Goal: Book appointment/travel/reservation

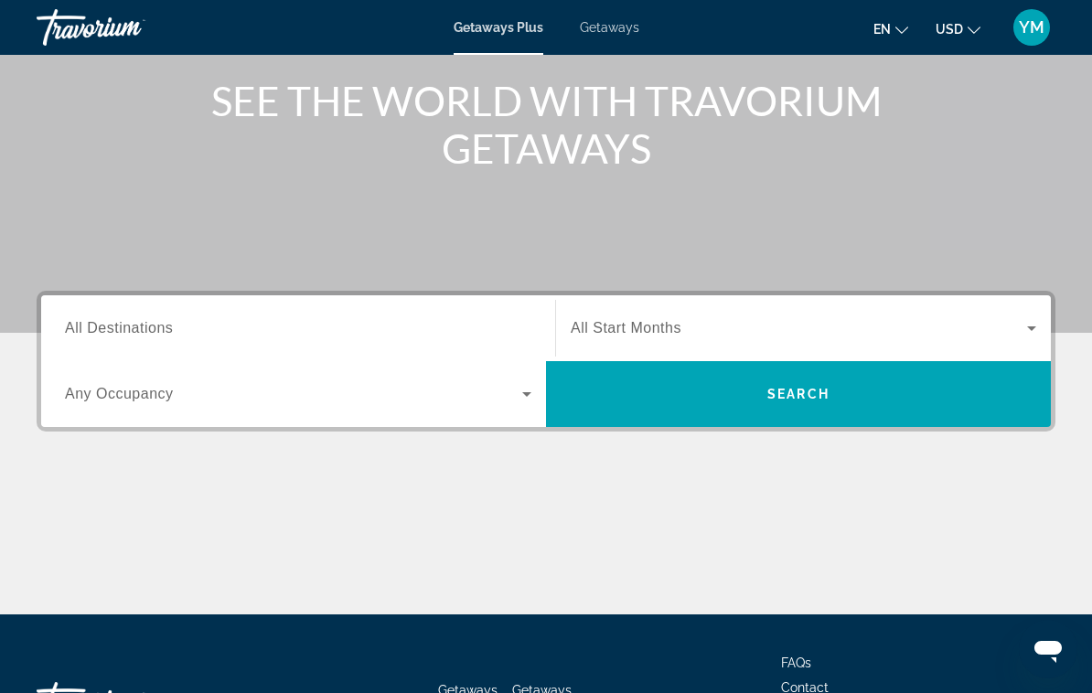
scroll to position [214, 0]
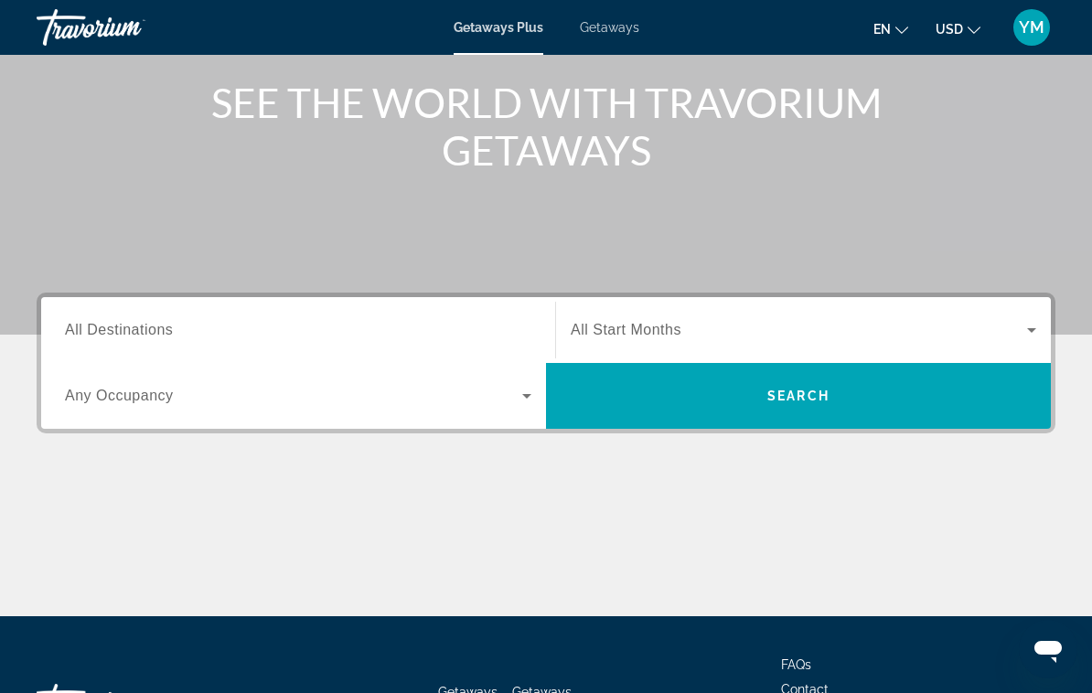
click at [377, 328] on input "Destination All Destinations" at bounding box center [298, 331] width 466 height 22
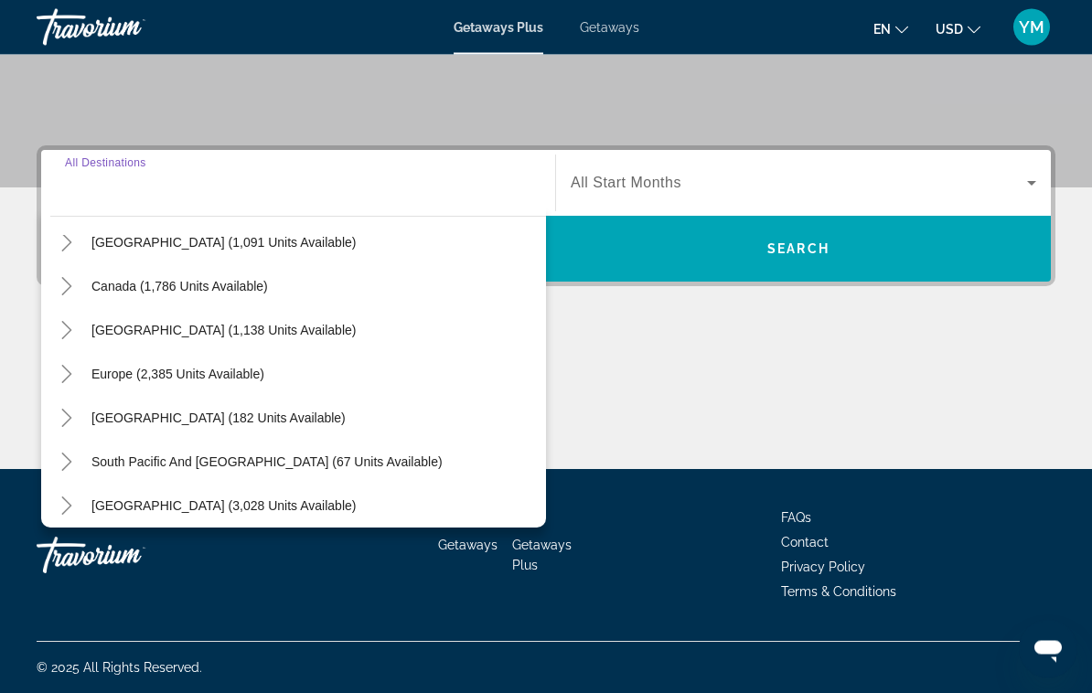
scroll to position [116, 0]
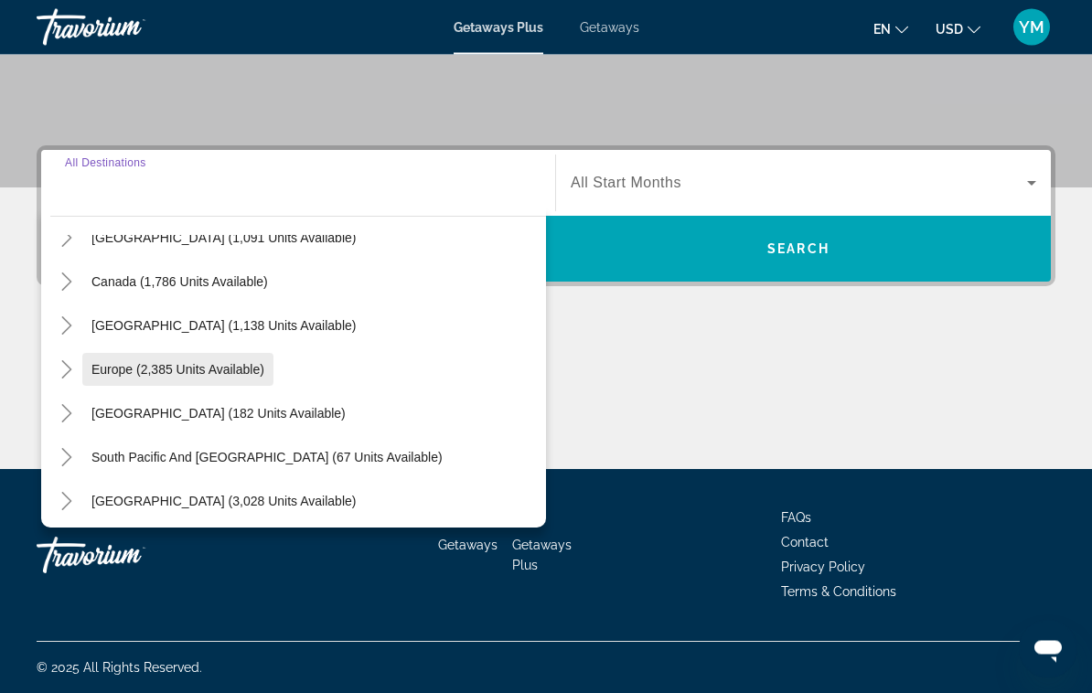
click at [262, 382] on span "Search widget" at bounding box center [177, 370] width 191 height 44
type input "**********"
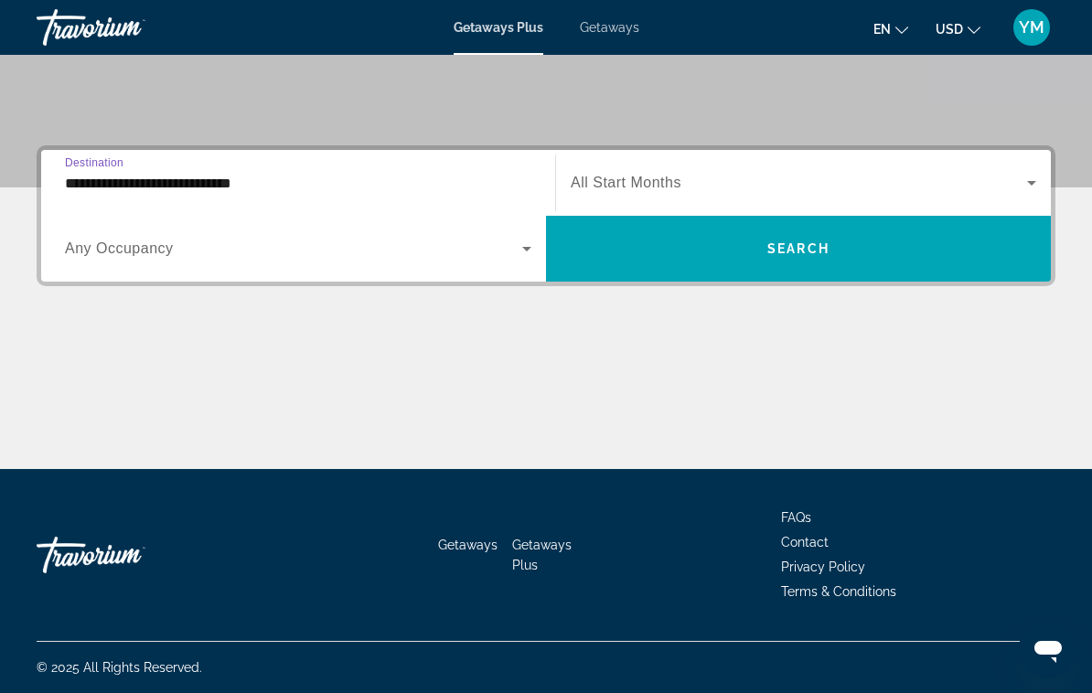
click at [336, 259] on span "Search widget" at bounding box center [293, 249] width 457 height 22
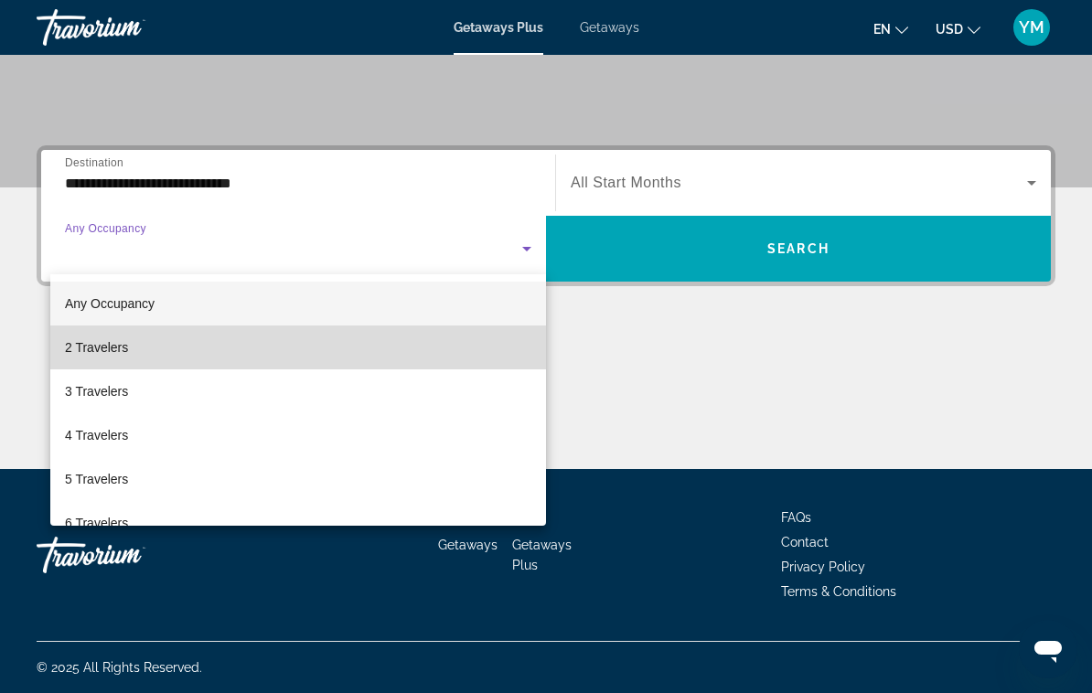
click at [200, 359] on mat-option "2 Travelers" at bounding box center [298, 348] width 496 height 44
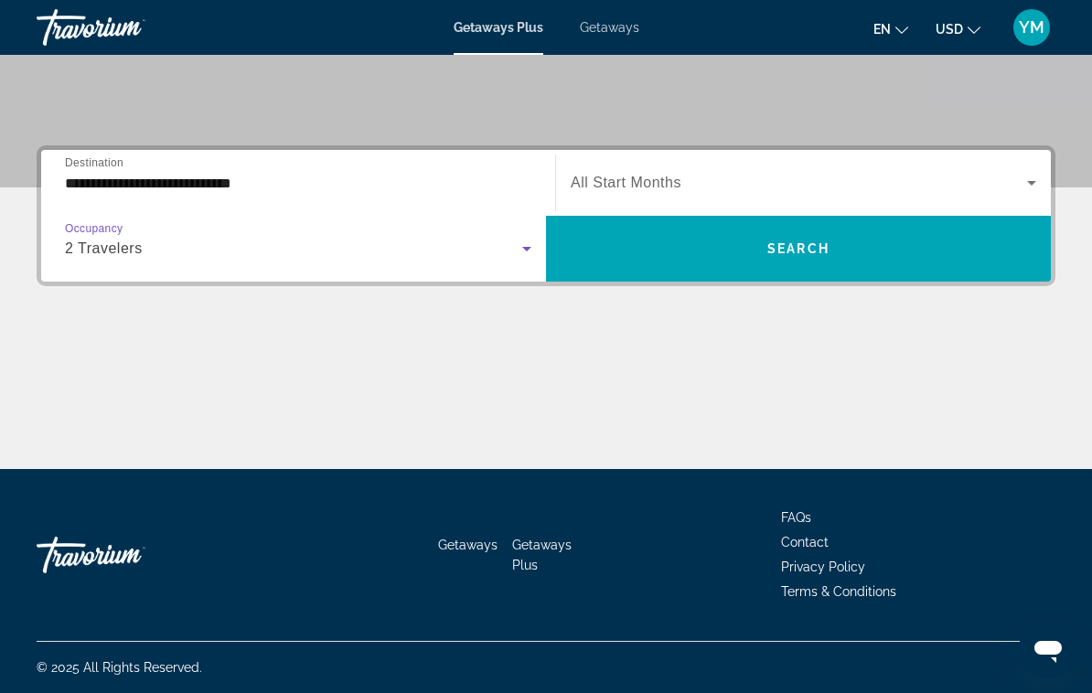
click at [816, 191] on span "Search widget" at bounding box center [799, 183] width 456 height 22
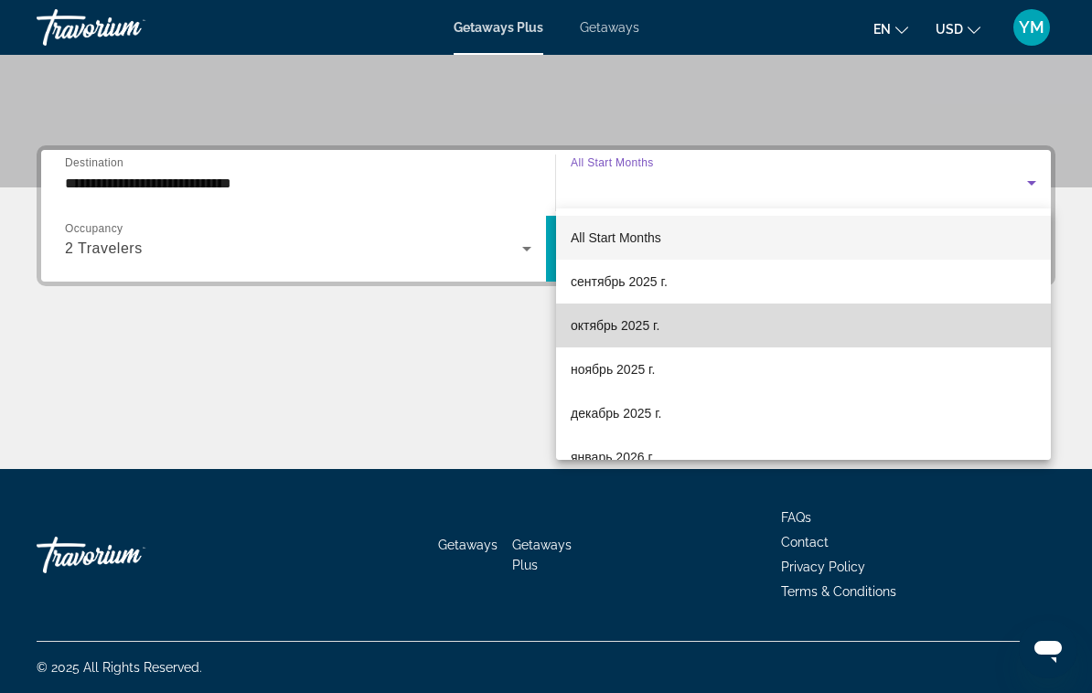
click at [691, 347] on mat-option "октябрь 2025 г." at bounding box center [803, 326] width 495 height 44
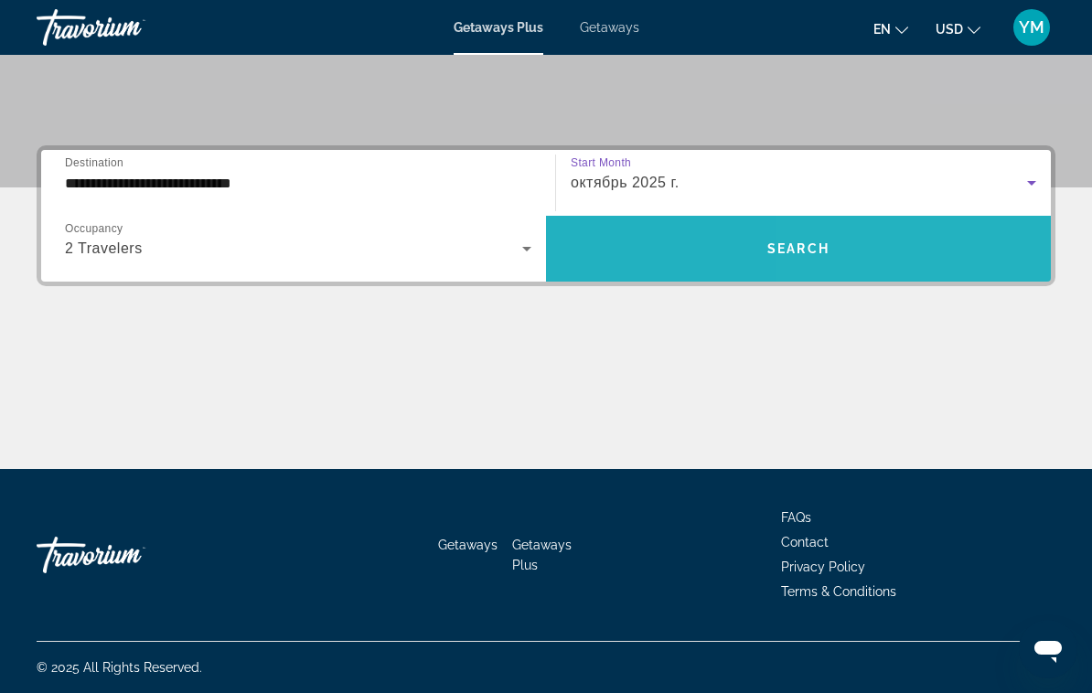
click at [937, 267] on span "Search widget" at bounding box center [798, 249] width 505 height 44
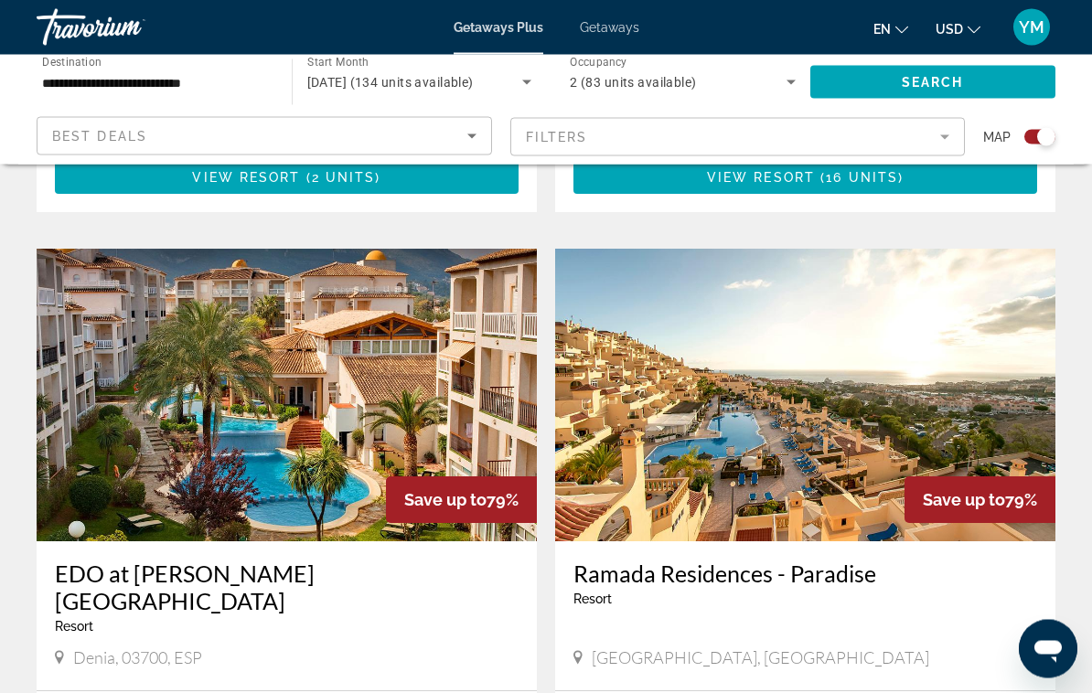
scroll to position [3036, 0]
